Goal: Check status: Check status

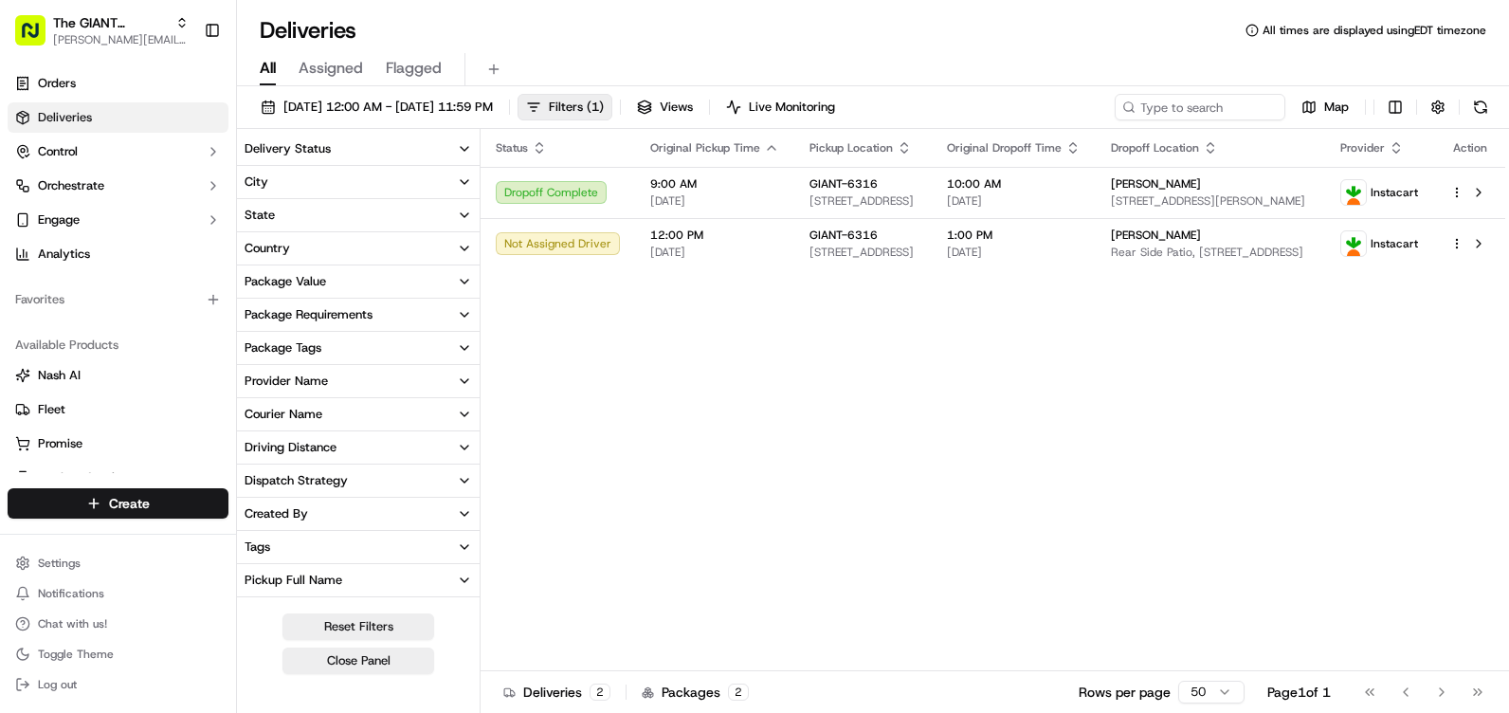
scroll to position [95, 0]
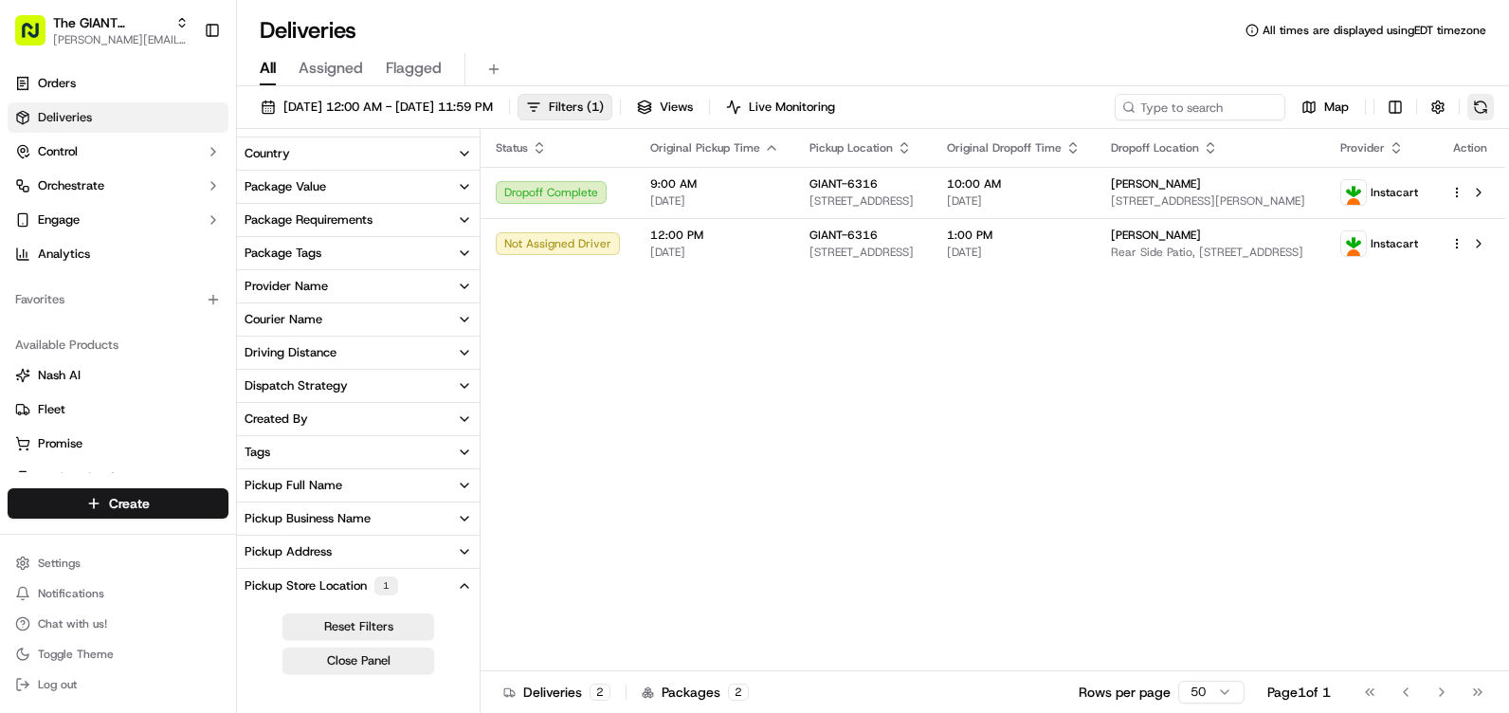
click at [1493, 101] on button at bounding box center [1480, 107] width 27 height 27
click at [1492, 114] on button at bounding box center [1480, 107] width 27 height 27
click at [1496, 110] on div "[DATE] 12:00 AM - [DATE] 11:59 PM Filters ( 1 ) Views Live Monitoring Map" at bounding box center [873, 111] width 1272 height 35
click at [1477, 111] on button at bounding box center [1480, 107] width 27 height 27
click at [1485, 107] on button at bounding box center [1480, 107] width 27 height 27
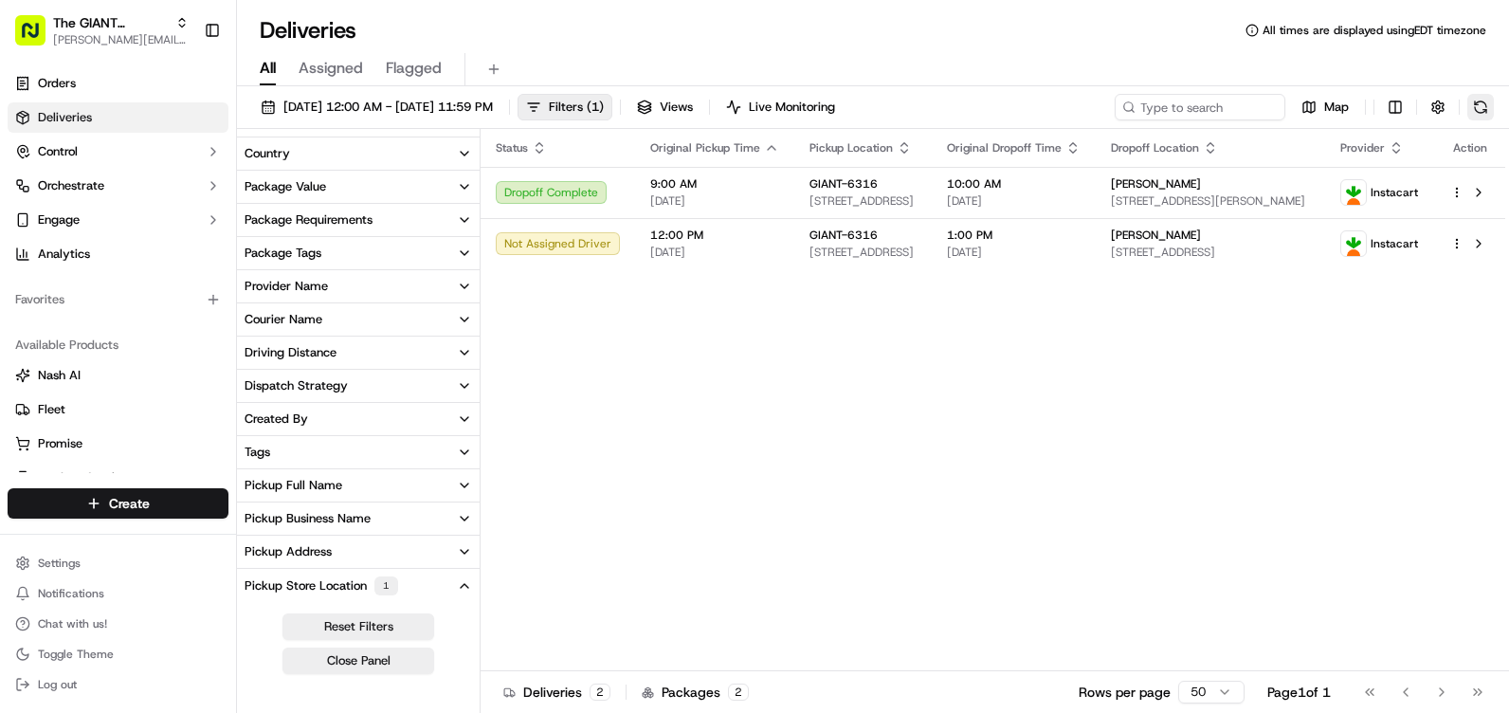
click at [1473, 111] on button at bounding box center [1480, 107] width 27 height 27
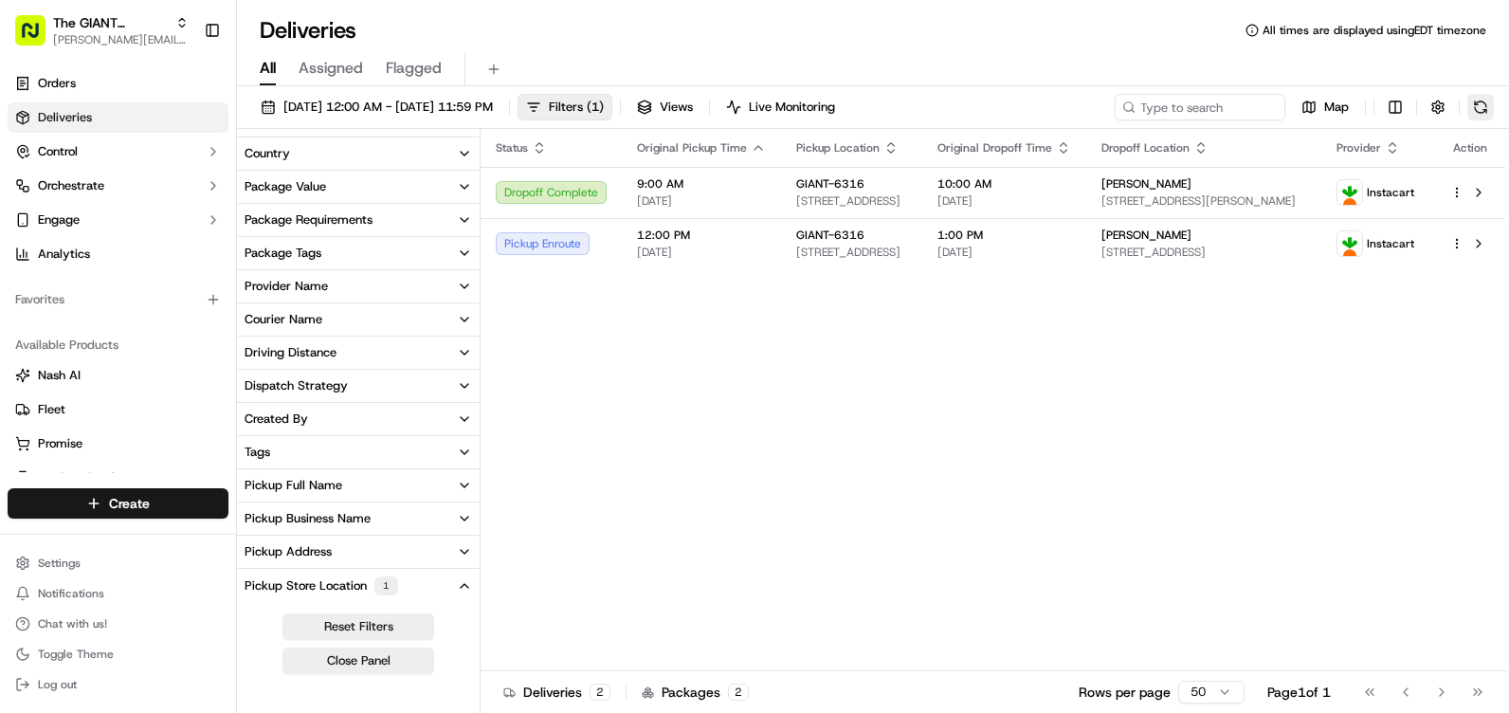
click at [1481, 108] on button at bounding box center [1480, 107] width 27 height 27
click at [1488, 101] on button at bounding box center [1480, 107] width 27 height 27
click at [1470, 102] on button at bounding box center [1480, 107] width 27 height 27
click at [1480, 102] on button at bounding box center [1480, 107] width 27 height 27
click at [1470, 101] on button at bounding box center [1480, 107] width 27 height 27
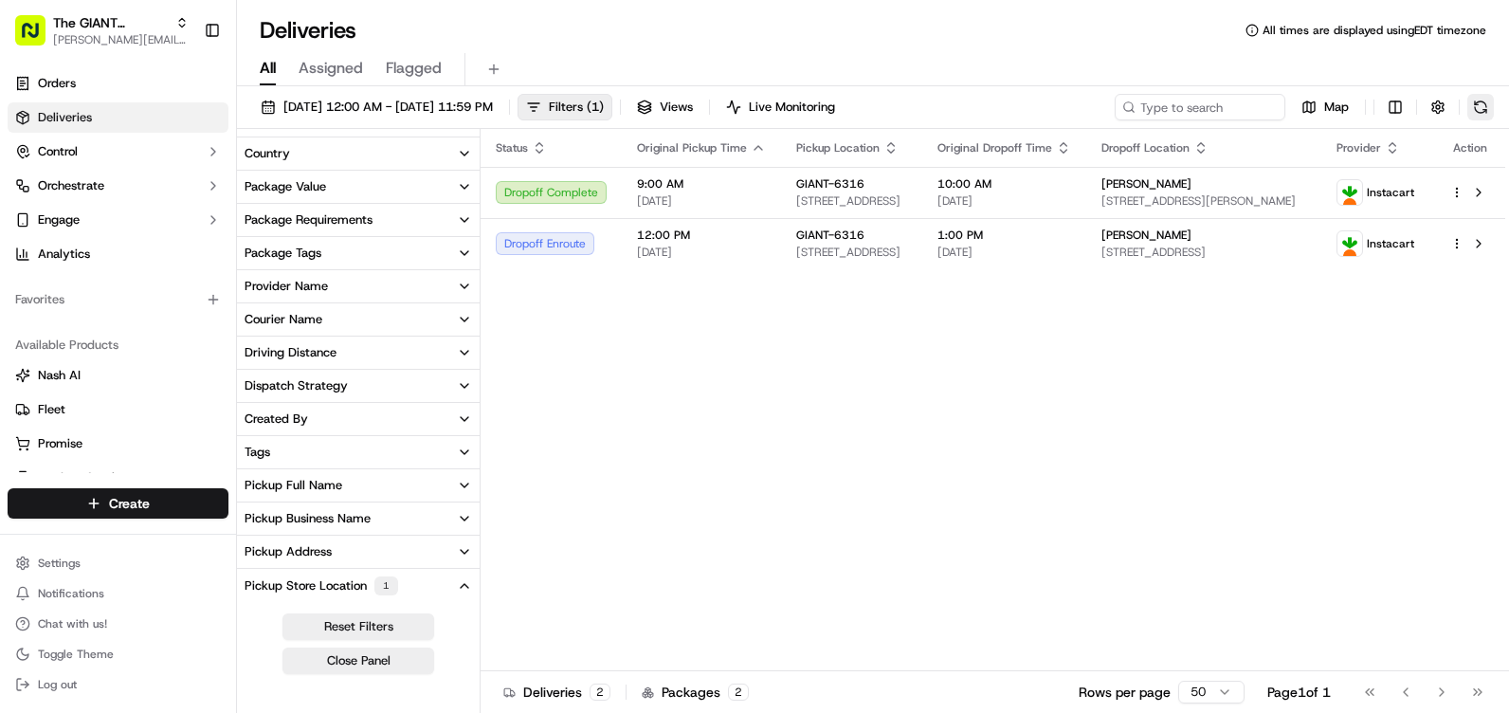
click at [1490, 107] on button at bounding box center [1480, 107] width 27 height 27
click at [1477, 117] on button at bounding box center [1480, 107] width 27 height 27
click at [1485, 107] on button at bounding box center [1480, 107] width 27 height 27
